Goal: Information Seeking & Learning: Find specific fact

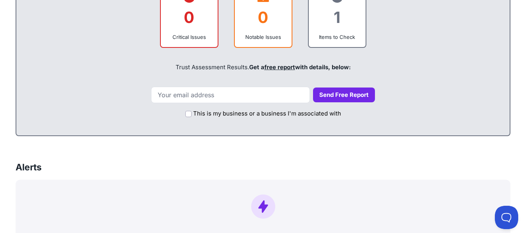
scroll to position [389, 0]
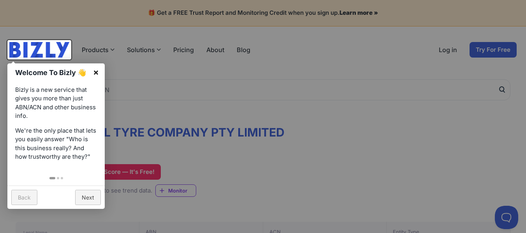
click at [97, 71] on link "×" at bounding box center [96, 72] width 18 height 18
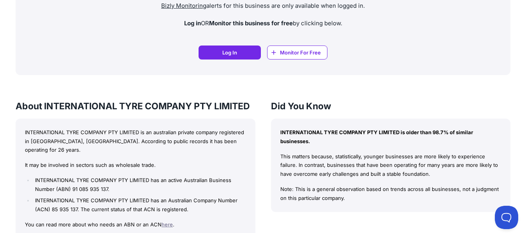
scroll to position [623, 0]
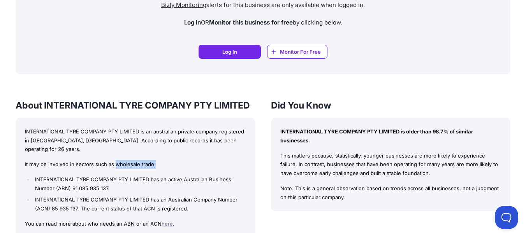
drag, startPoint x: 114, startPoint y: 157, endPoint x: 168, endPoint y: 156, distance: 53.7
click at [168, 160] on p "It may be involved in sectors such as wholesale trade." at bounding box center [135, 164] width 221 height 9
click at [91, 160] on p "It may be involved in sectors such as wholesale trade." at bounding box center [135, 164] width 221 height 9
drag, startPoint x: 116, startPoint y: 156, endPoint x: 151, endPoint y: 156, distance: 35.8
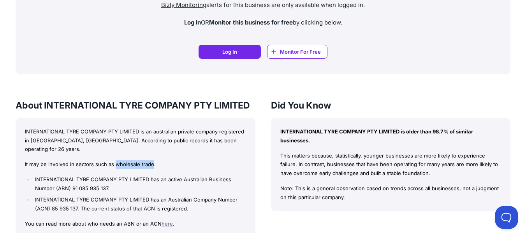
click at [151, 160] on p "It may be involved in sectors such as wholesale trade." at bounding box center [135, 164] width 221 height 9
copy p "wholesale trade"
